Goal: Contribute content: Contribute content

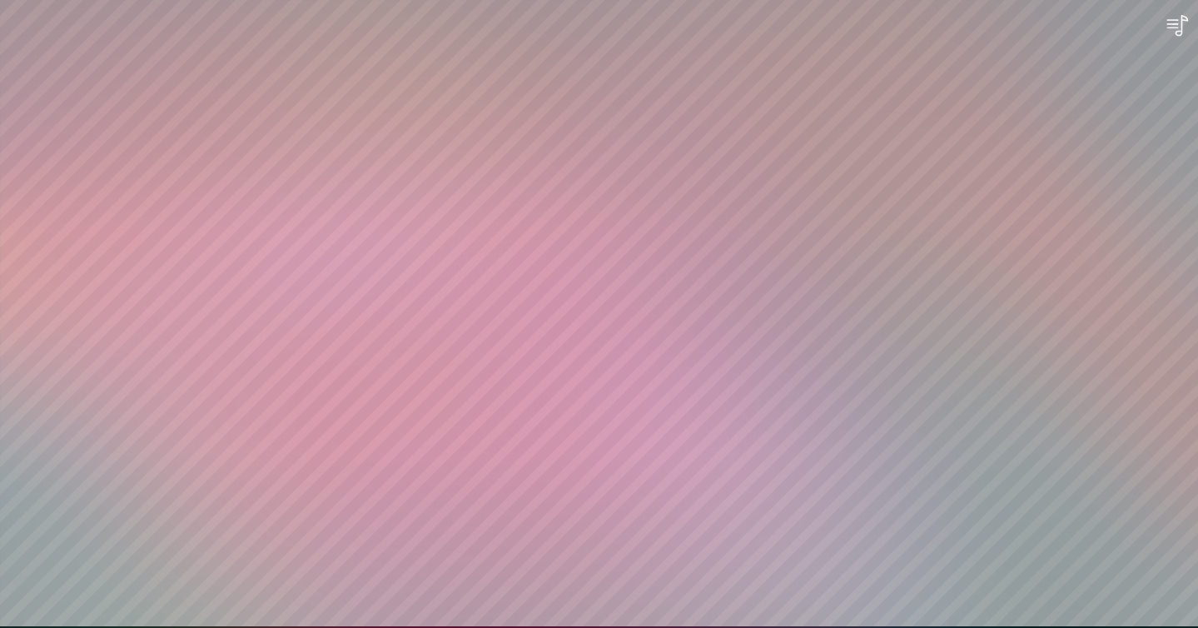
scroll to position [1, 0]
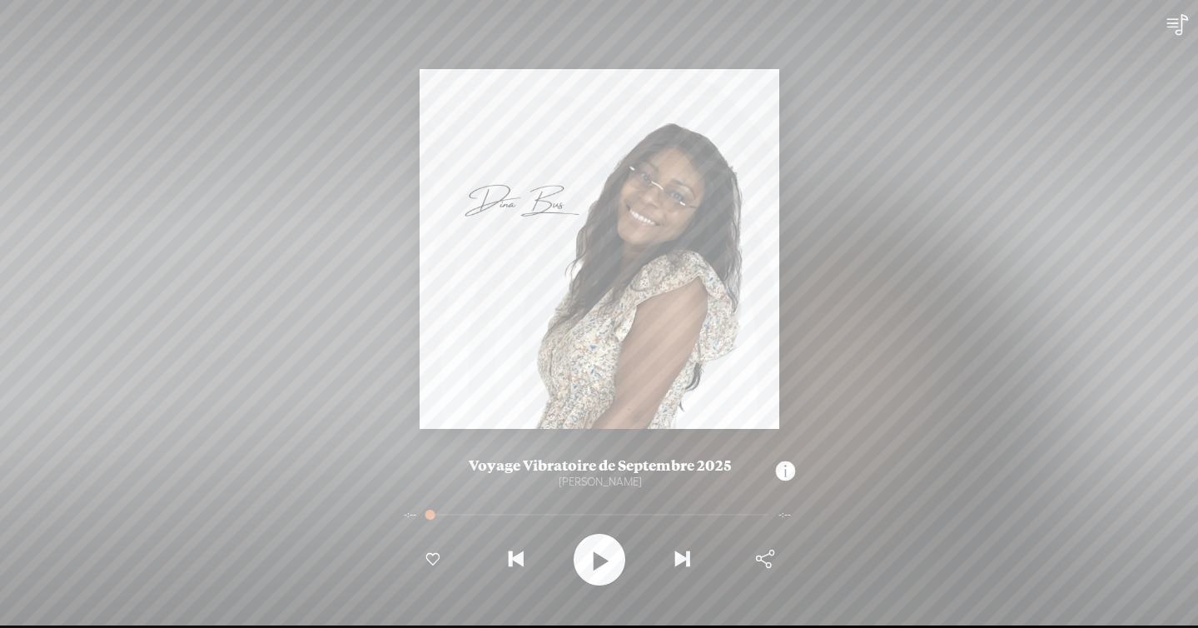
click at [603, 560] on t at bounding box center [599, 559] width 19 height 43
click at [780, 472] on t at bounding box center [785, 471] width 19 height 32
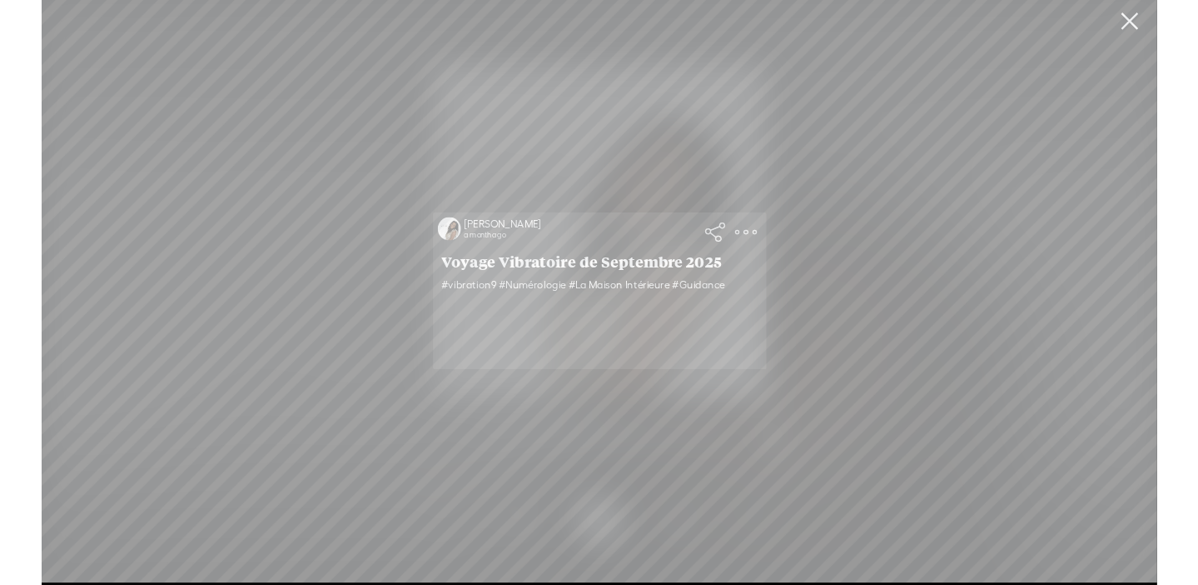
scroll to position [0, 0]
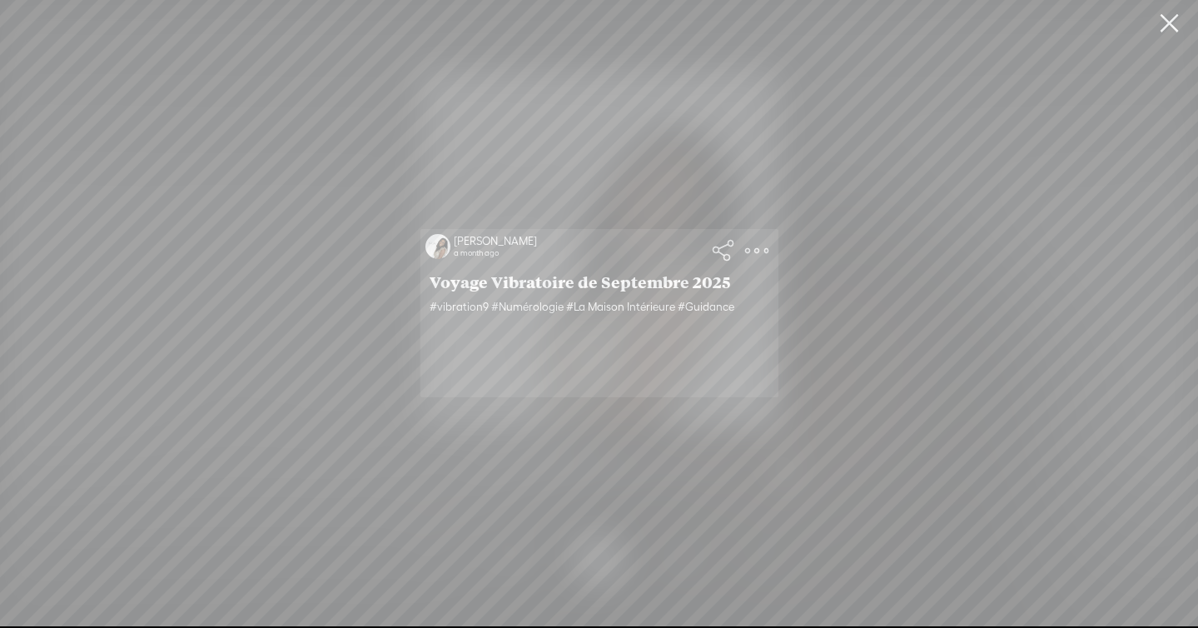
click at [1155, 32] on link at bounding box center [1169, 23] width 42 height 47
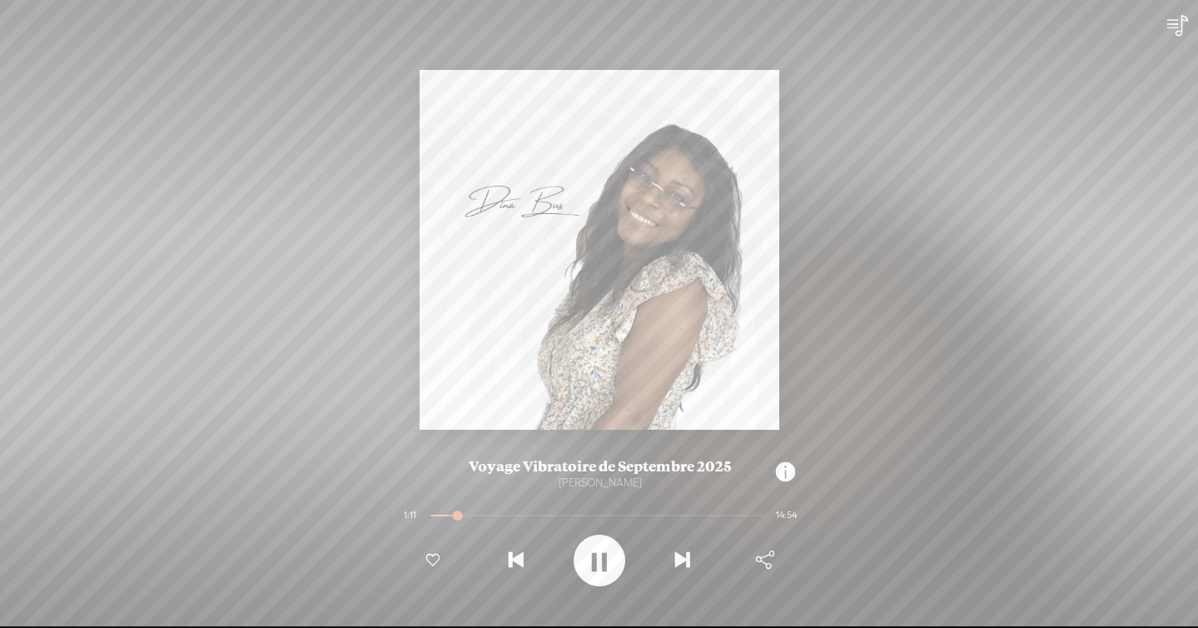
click at [592, 546] on t at bounding box center [599, 560] width 15 height 43
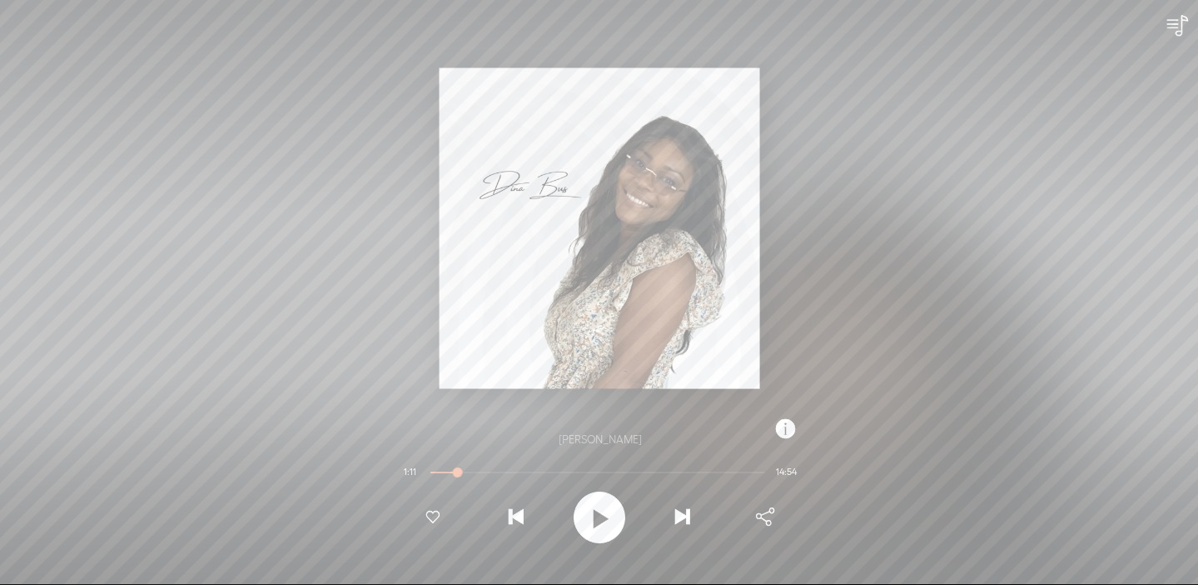
click at [780, 430] on t at bounding box center [785, 428] width 19 height 32
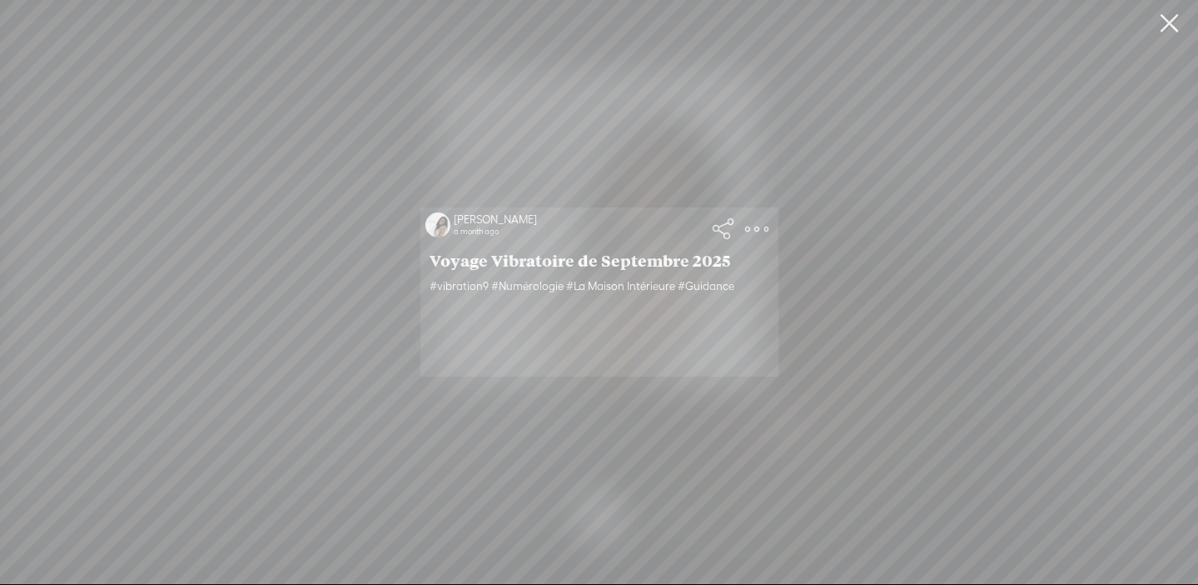
click at [734, 231] on t at bounding box center [723, 228] width 23 height 23
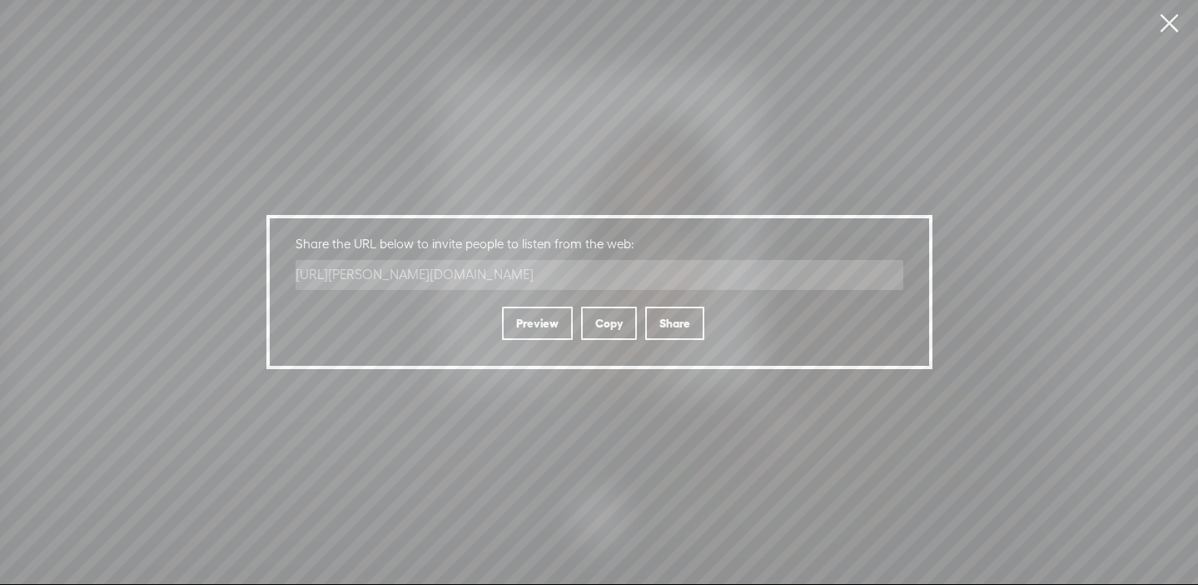
click at [635, 319] on div "Copy" at bounding box center [609, 322] width 56 height 33
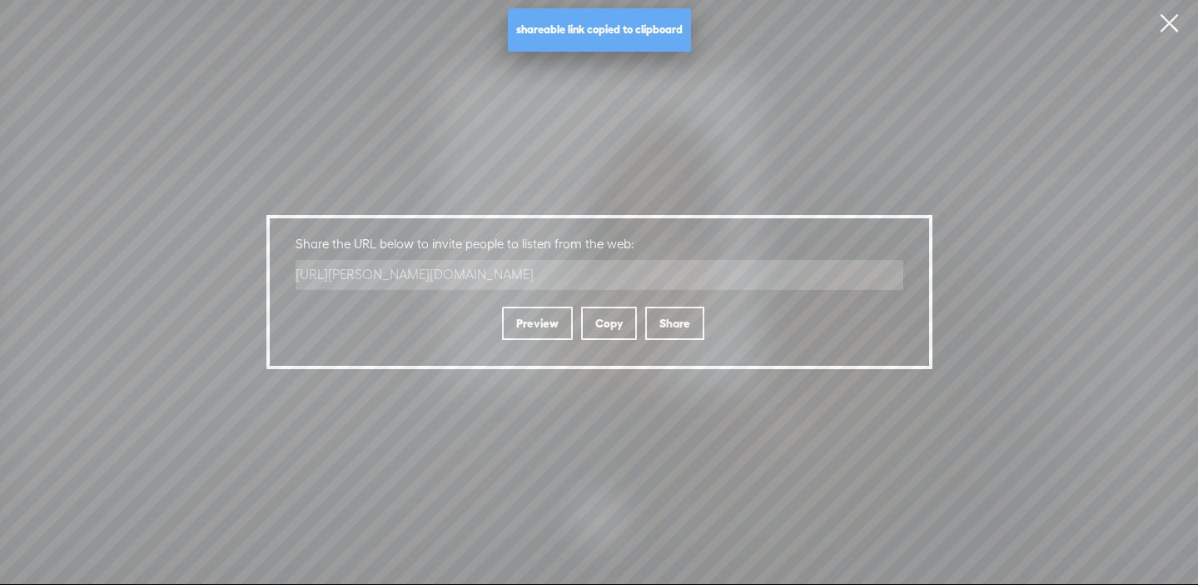
click at [1171, 32] on link at bounding box center [1169, 23] width 42 height 47
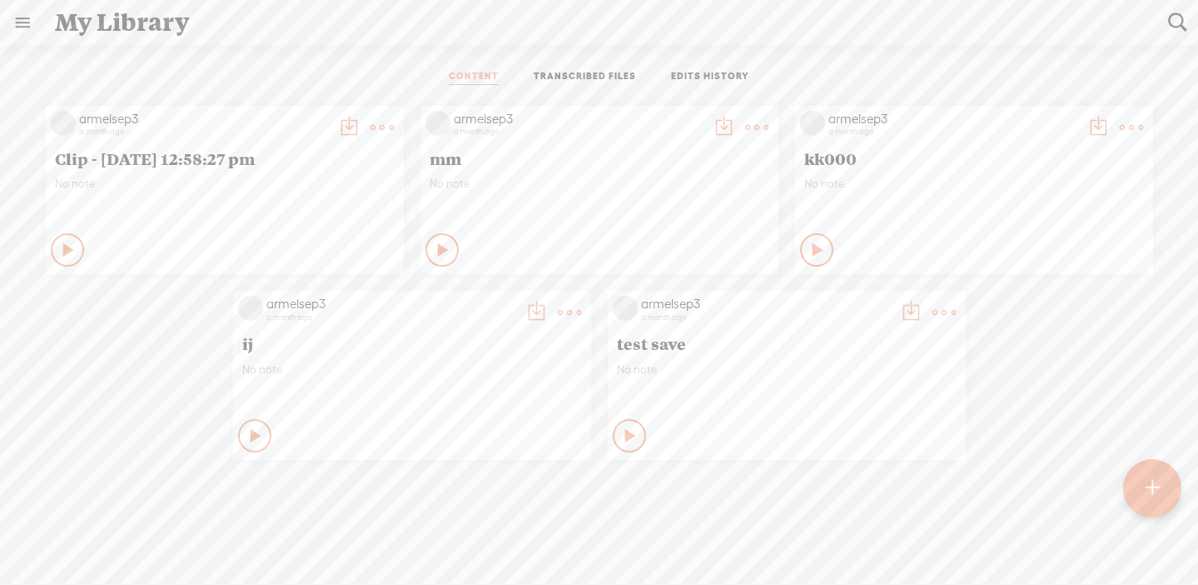
click at [1144, 473] on div at bounding box center [1152, 487] width 58 height 58
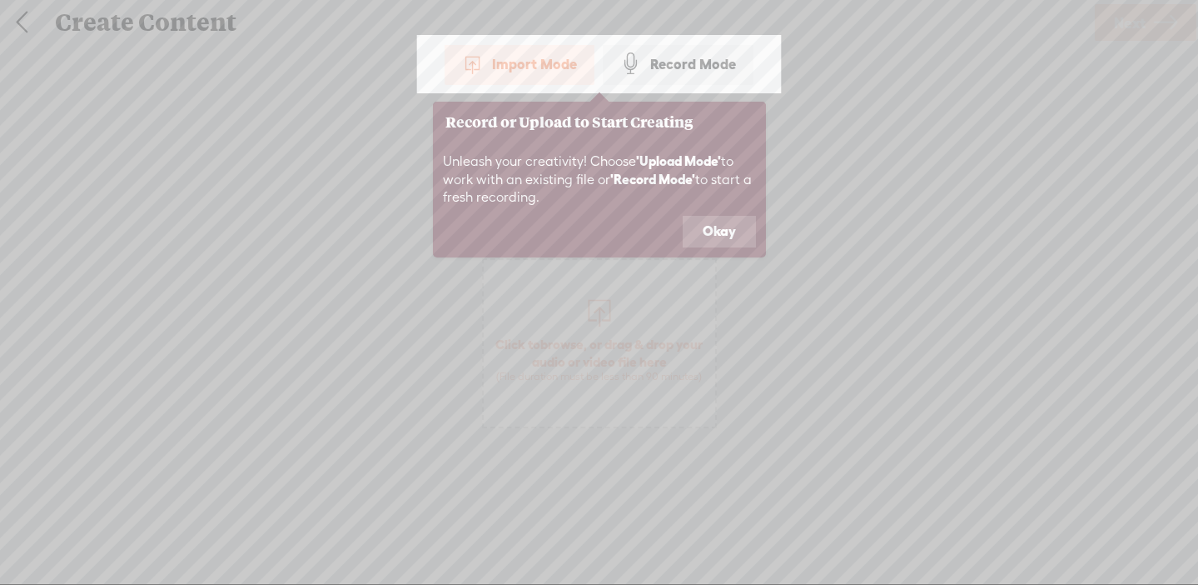
click at [729, 221] on button "Okay" at bounding box center [719, 232] width 73 height 32
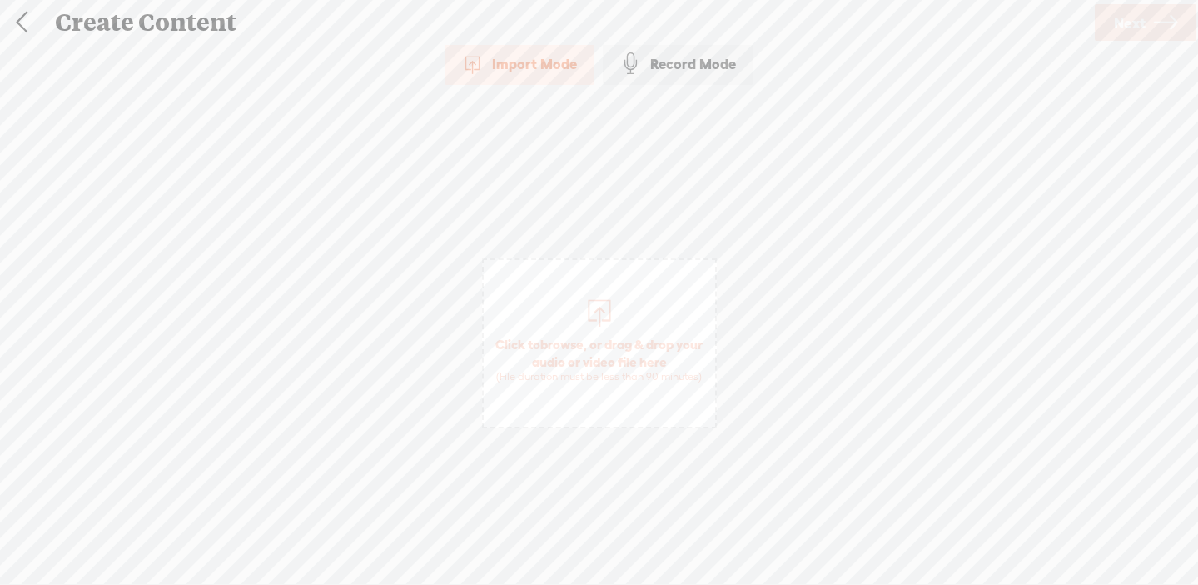
click at [689, 57] on div "Record Mode" at bounding box center [678, 64] width 151 height 42
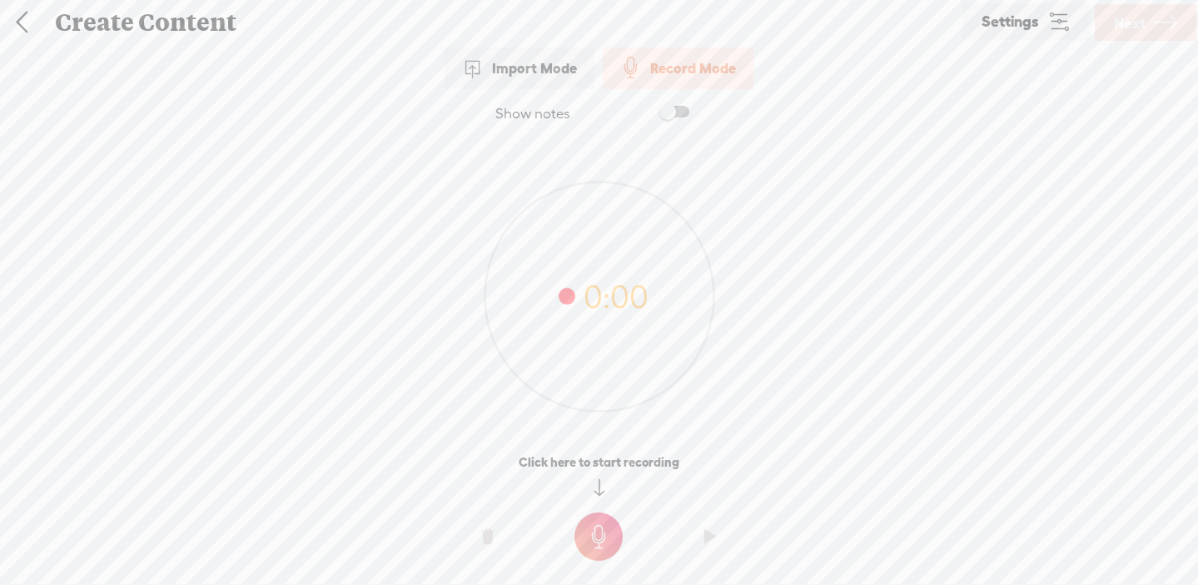
click at [614, 340] on icon at bounding box center [599, 296] width 229 height 229
click at [600, 519] on t at bounding box center [599, 536] width 48 height 48
click at [601, 534] on t at bounding box center [599, 548] width 48 height 48
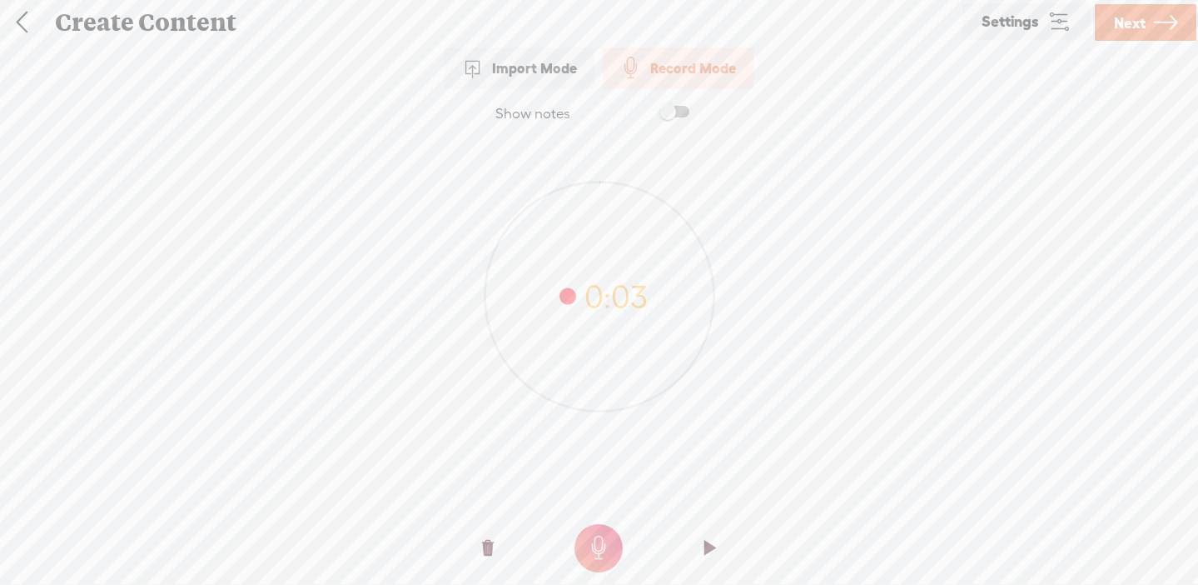
click at [590, 541] on t at bounding box center [599, 548] width 48 height 48
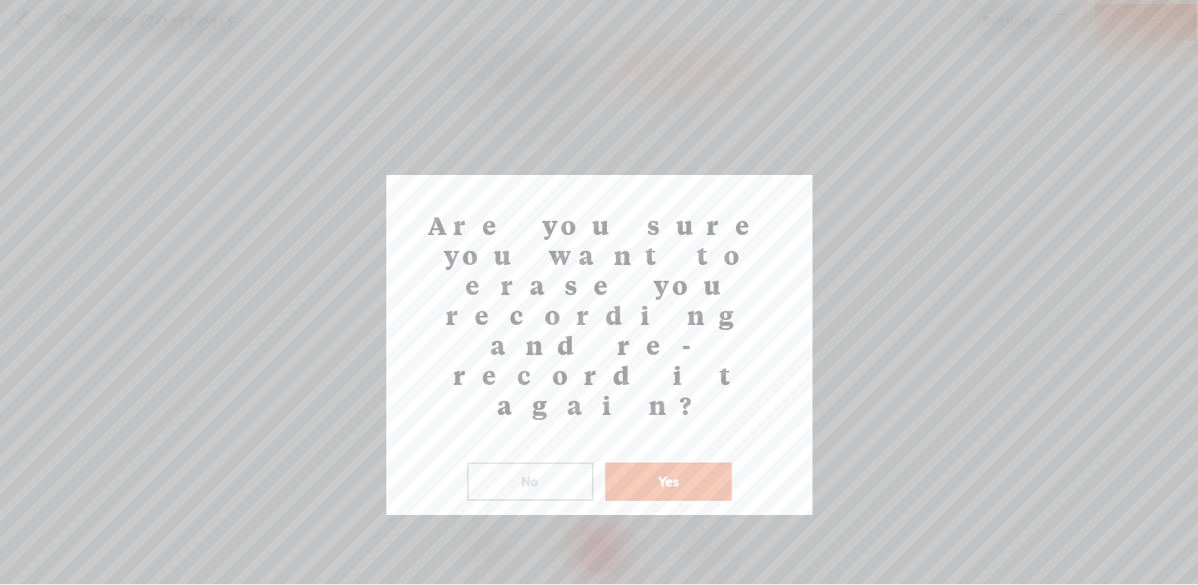
click at [578, 462] on button "No" at bounding box center [530, 481] width 127 height 38
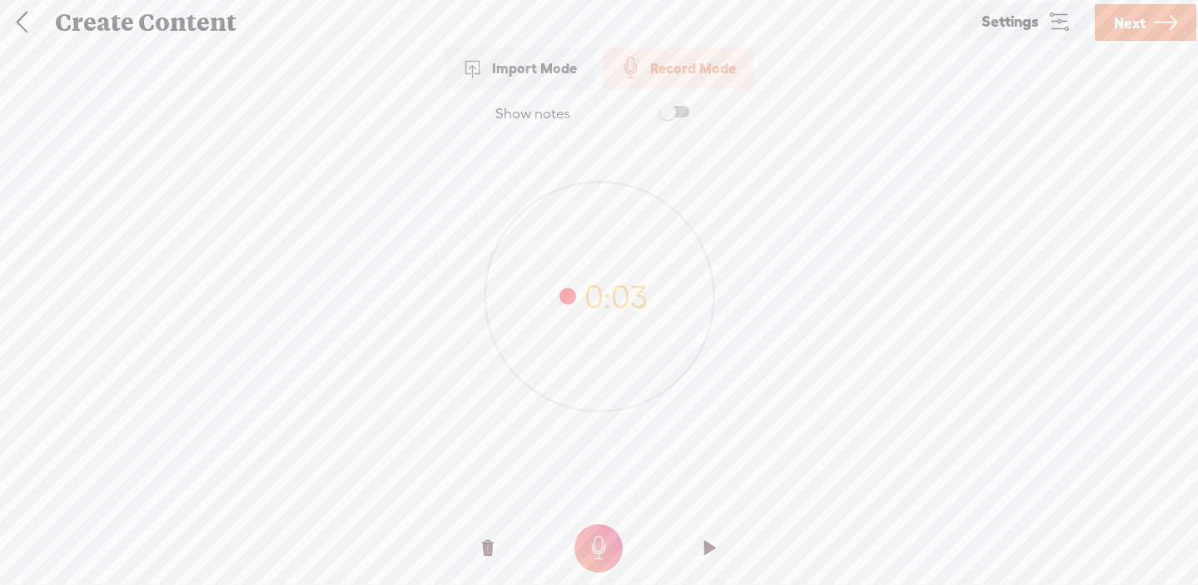
click at [485, 545] on t at bounding box center [488, 548] width 12 height 50
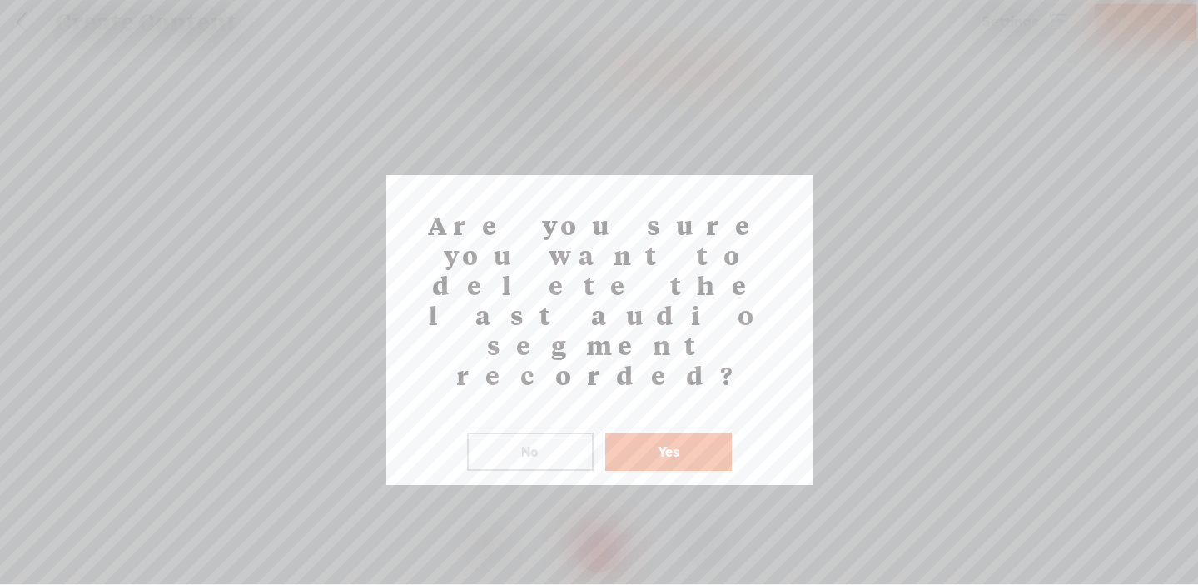
click at [677, 432] on button "Yes" at bounding box center [668, 451] width 127 height 38
